Goal: Transaction & Acquisition: Purchase product/service

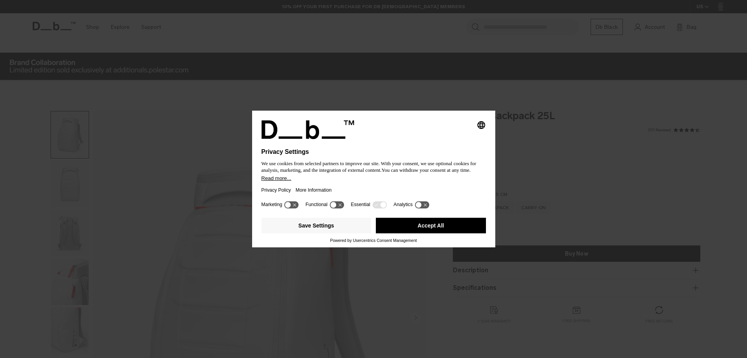
click at [545, 125] on div "Selecting an option will immediately change the language Privacy Settings We us…" at bounding box center [373, 179] width 747 height 358
click at [431, 223] on button "Accept All" at bounding box center [431, 225] width 110 height 16
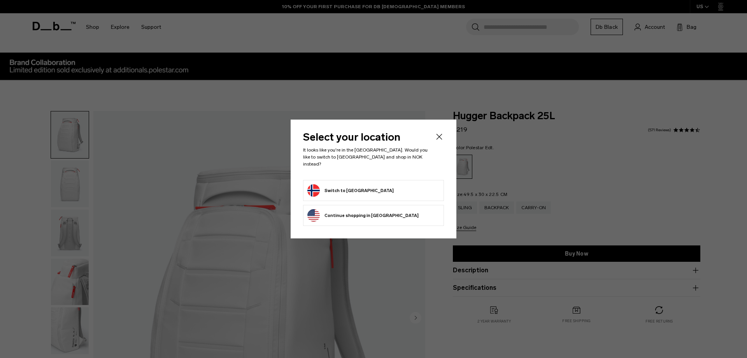
click at [368, 188] on form "Switch to Norway" at bounding box center [373, 190] width 132 height 12
click at [321, 186] on button "Switch to Norway" at bounding box center [350, 190] width 86 height 12
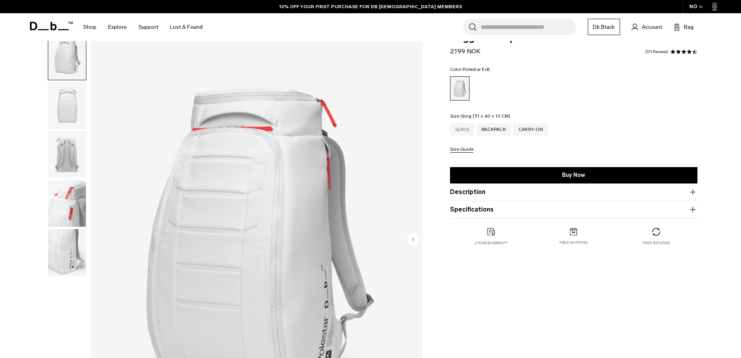
click at [467, 129] on div "Sling" at bounding box center [462, 129] width 24 height 12
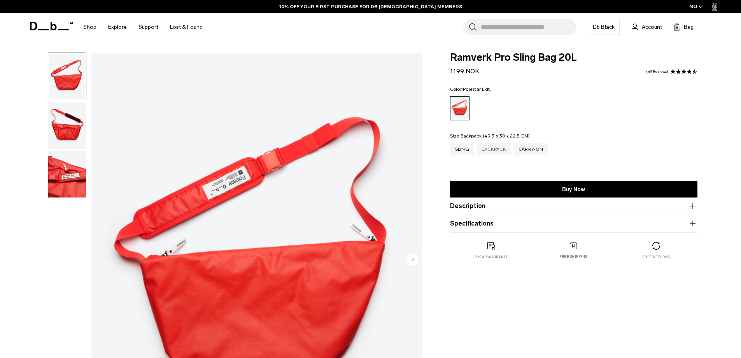
click at [500, 149] on div "Backpack" at bounding box center [494, 149] width 35 height 12
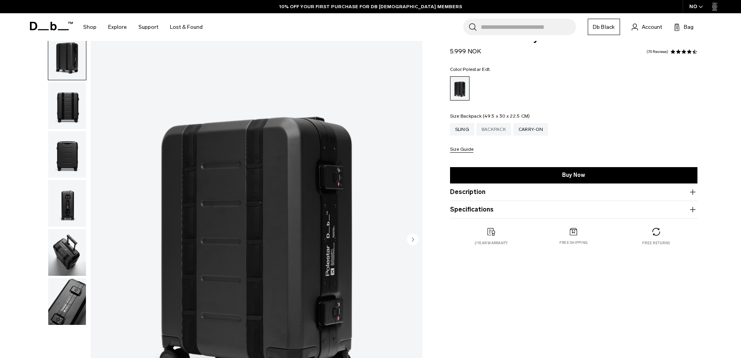
click at [493, 131] on div "Backpack" at bounding box center [494, 129] width 35 height 12
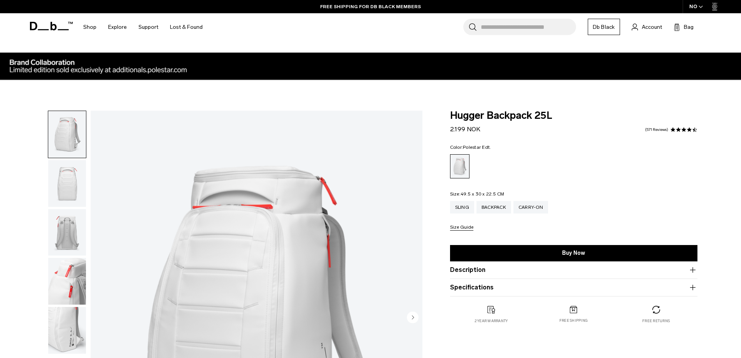
click at [567, 170] on ul at bounding box center [573, 166] width 247 height 24
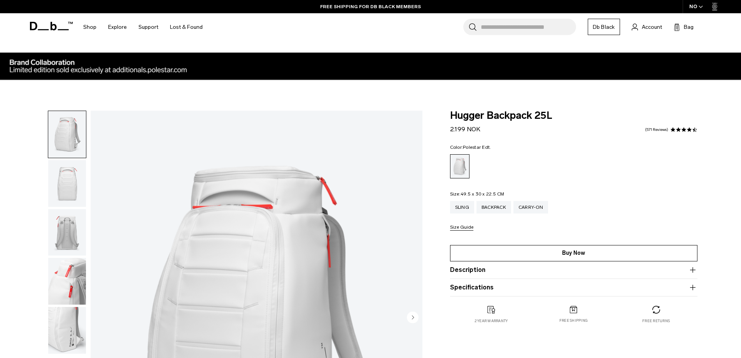
click at [580, 251] on link "Buy Now" at bounding box center [573, 253] width 247 height 16
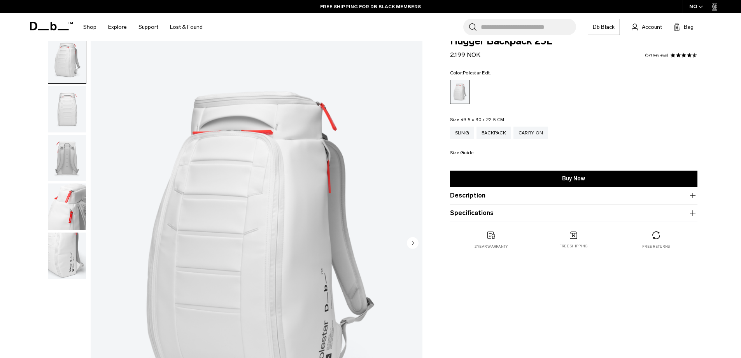
scroll to position [78, 0]
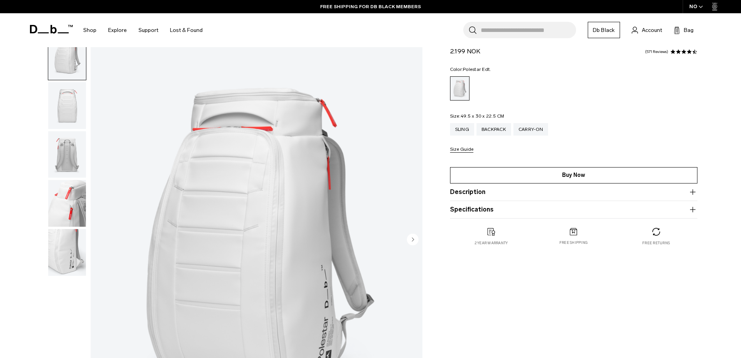
click at [501, 172] on link "Buy Now" at bounding box center [573, 175] width 247 height 16
